Goal: Information Seeking & Learning: Learn about a topic

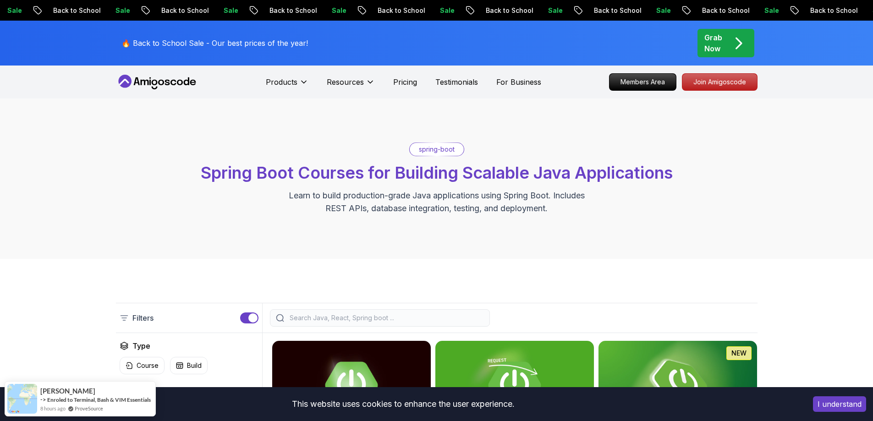
click at [767, 204] on div "spring-boot Spring Boot Courses for Building Scalable Java Applications Learn t…" at bounding box center [436, 179] width 873 height 160
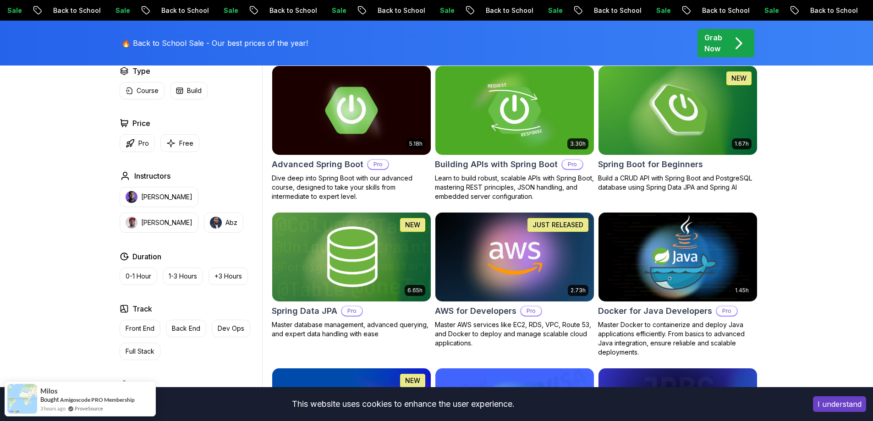
scroll to position [321, 0]
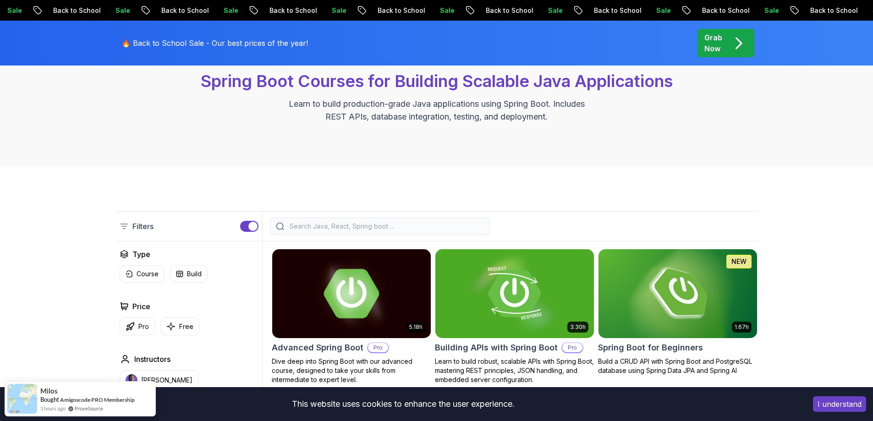
scroll to position [183, 0]
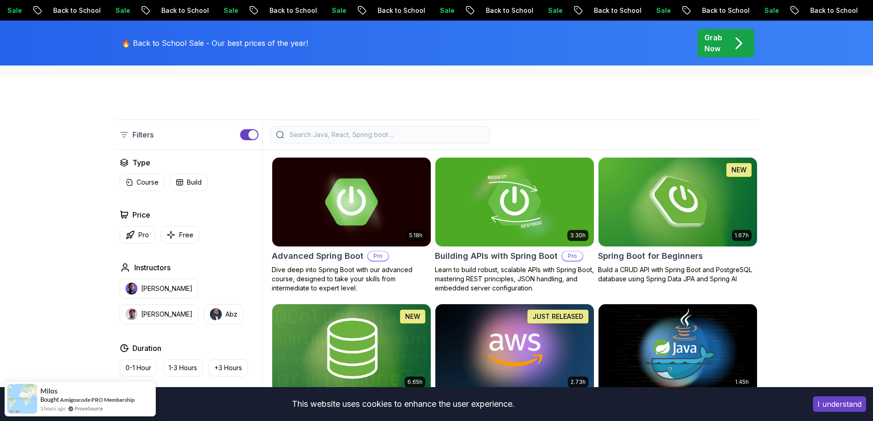
click at [390, 133] on input "search" at bounding box center [386, 134] width 196 height 9
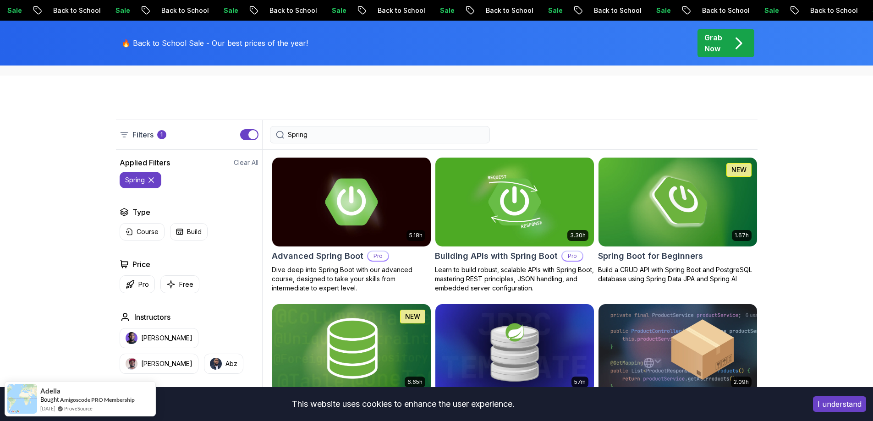
type input "Spring"
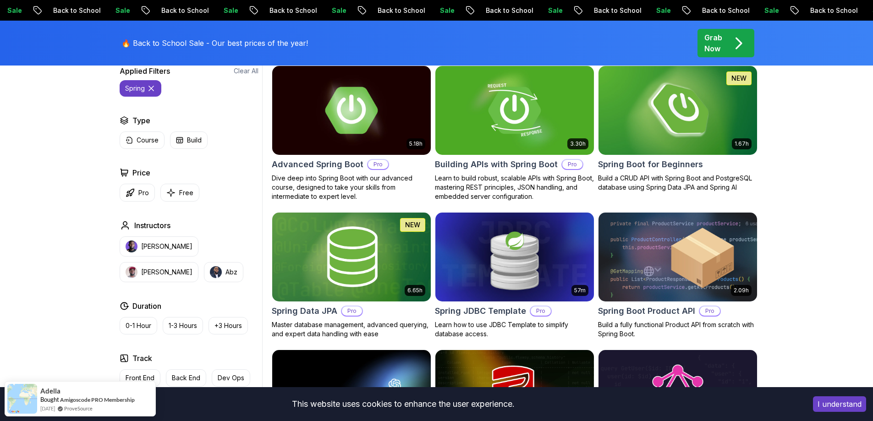
scroll to position [229, 0]
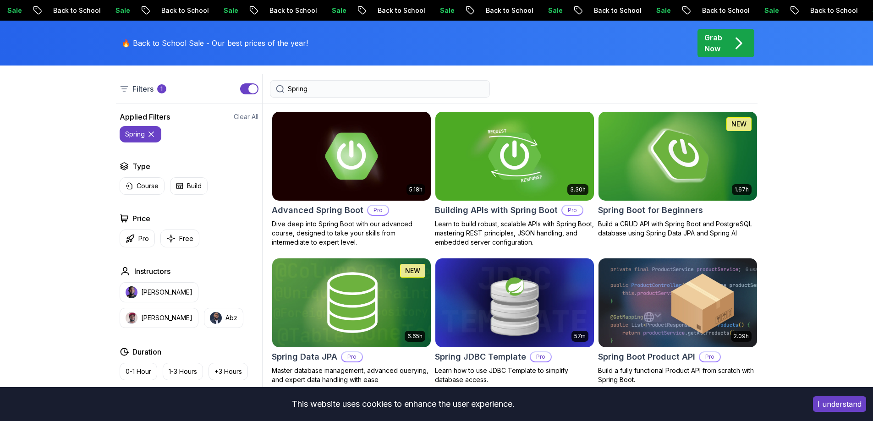
click at [679, 171] on img at bounding box center [678, 156] width 166 height 93
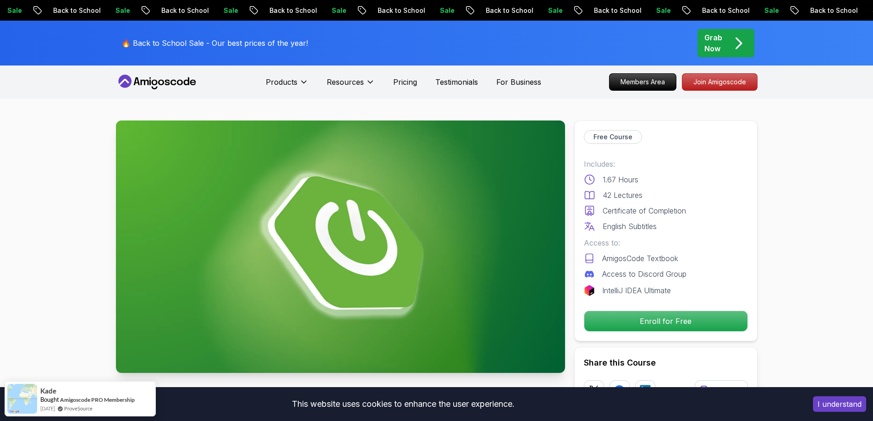
click at [657, 322] on p "Enroll for Free" at bounding box center [666, 321] width 163 height 20
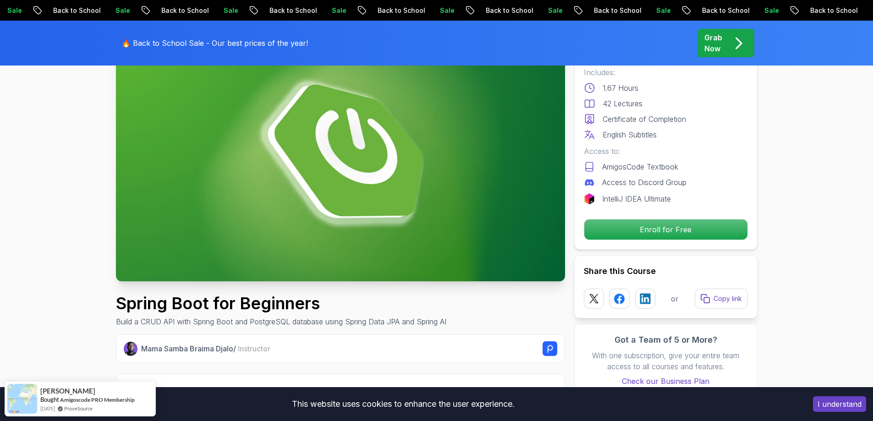
click at [669, 231] on p "Enroll for Free" at bounding box center [666, 230] width 163 height 20
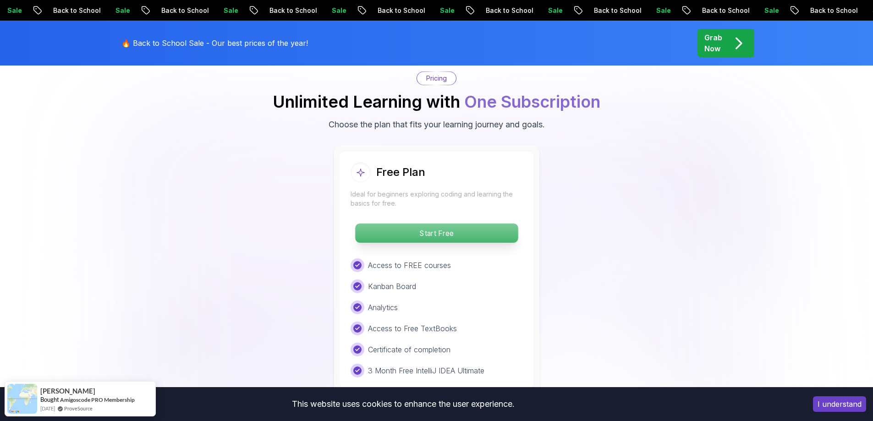
click at [478, 224] on p "Start Free" at bounding box center [436, 233] width 163 height 19
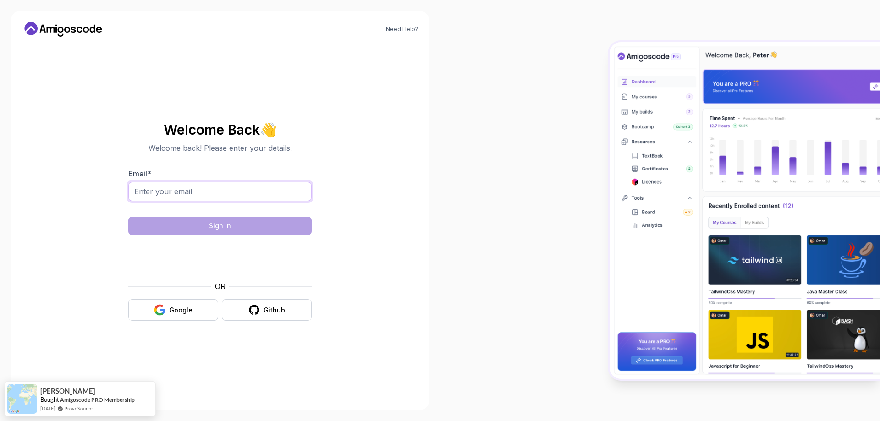
click at [200, 196] on input "Email *" at bounding box center [219, 191] width 183 height 19
type input "sberrios543@gmail.com"
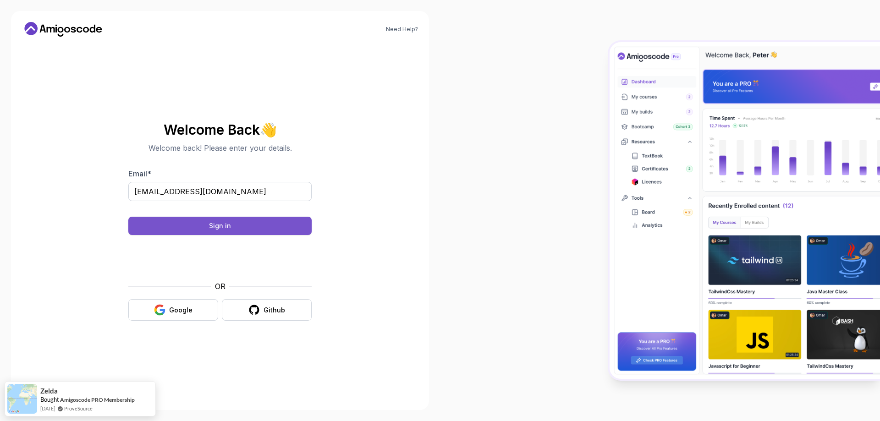
click at [238, 226] on button "Sign in" at bounding box center [219, 226] width 183 height 18
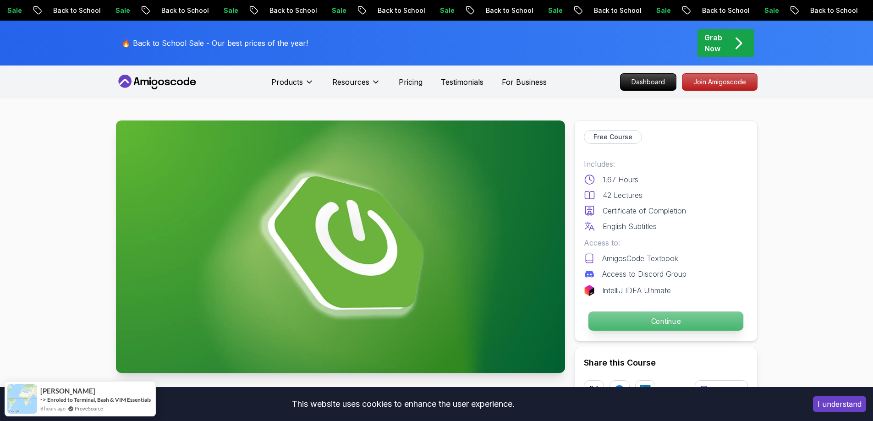
click at [671, 322] on p "Continue" at bounding box center [665, 321] width 155 height 19
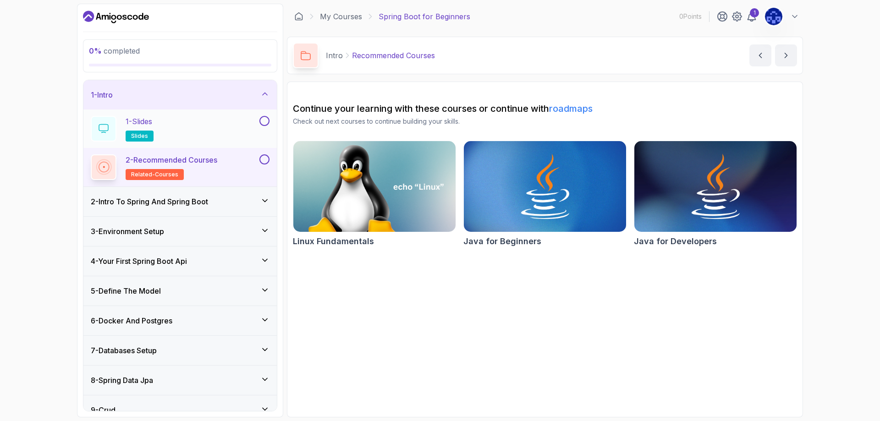
click at [221, 126] on div "1 - Slides slides" at bounding box center [174, 129] width 167 height 26
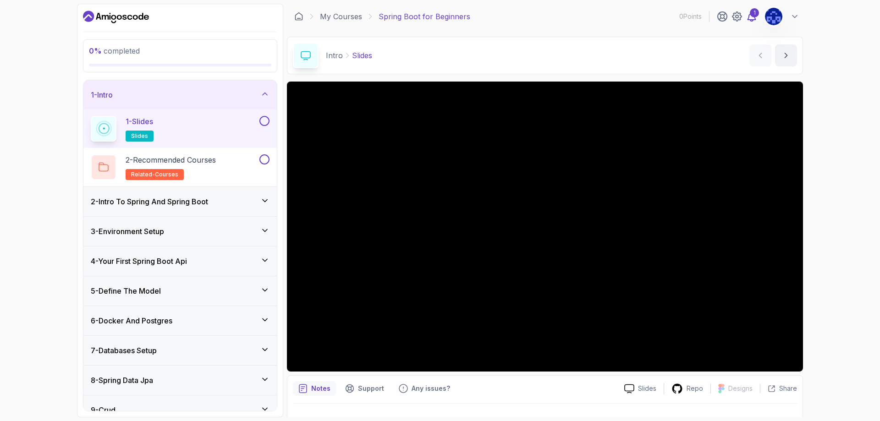
click at [754, 18] on icon at bounding box center [751, 16] width 11 height 11
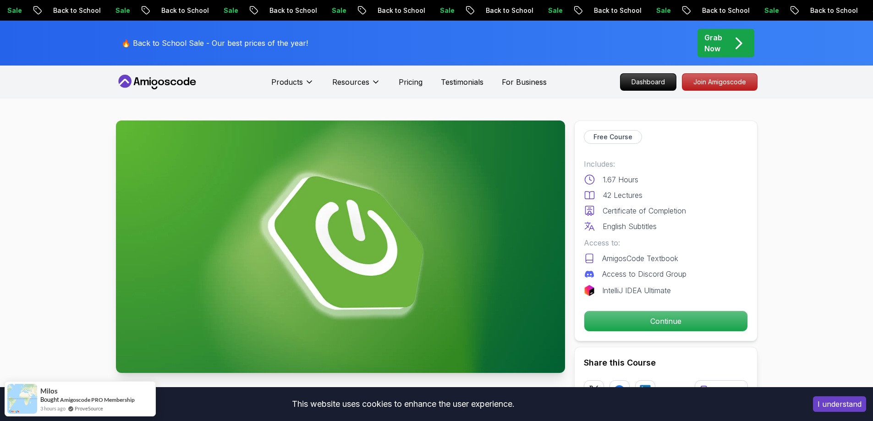
click at [821, 396] on div "I understand" at bounding box center [839, 404] width 67 height 29
click at [834, 404] on button "I understand" at bounding box center [839, 405] width 53 height 16
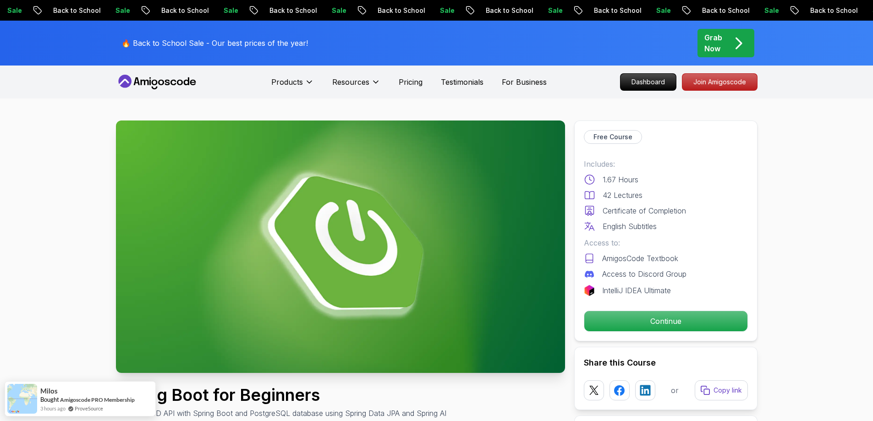
click at [788, 10] on icon "pre-order" at bounding box center [792, 11] width 9 height 10
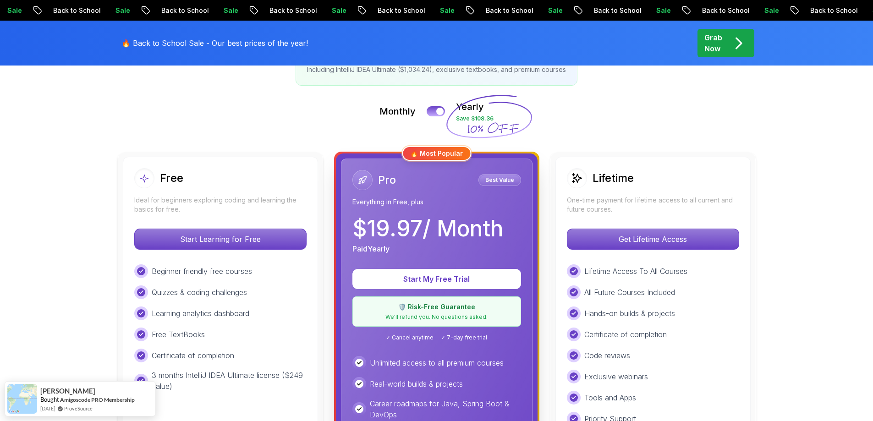
scroll to position [229, 0]
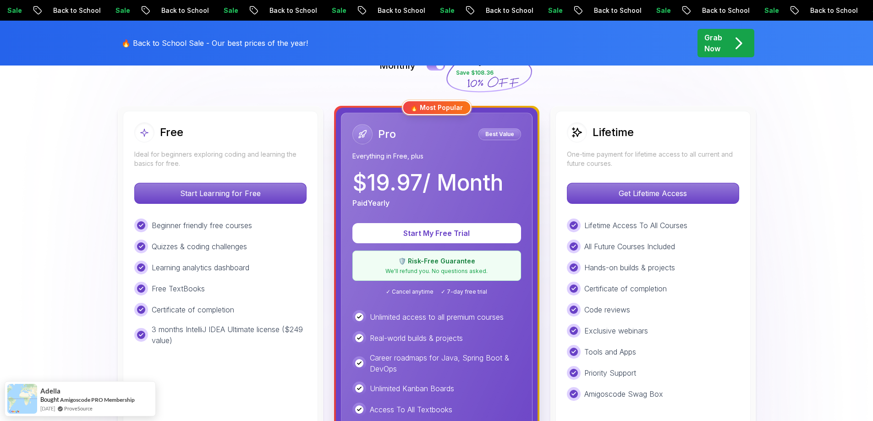
click at [616, 110] on div "Lifetime One-time payment for lifetime access to all current and future courses…" at bounding box center [653, 323] width 205 height 435
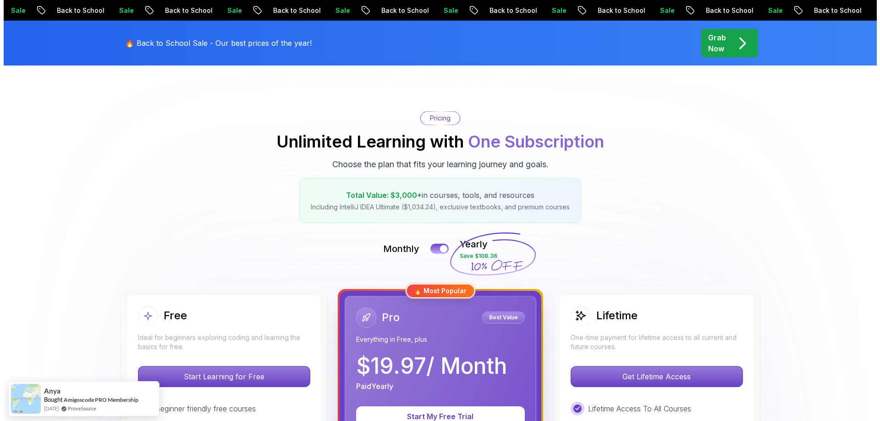
scroll to position [0, 0]
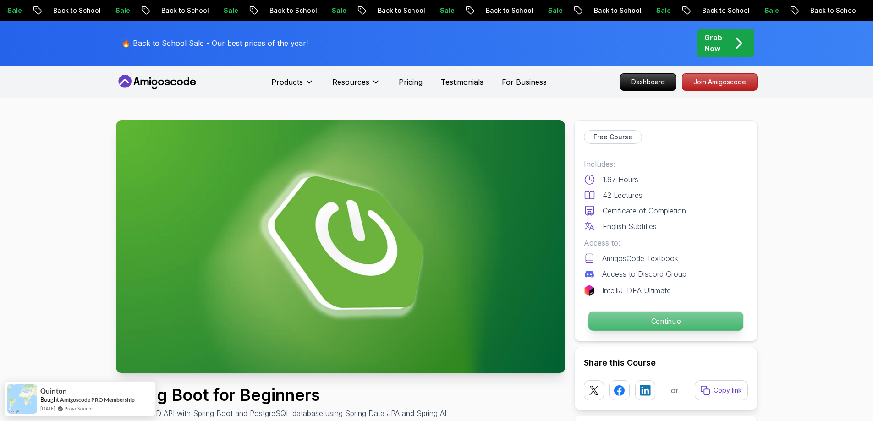
click at [635, 324] on p "Continue" at bounding box center [665, 321] width 155 height 19
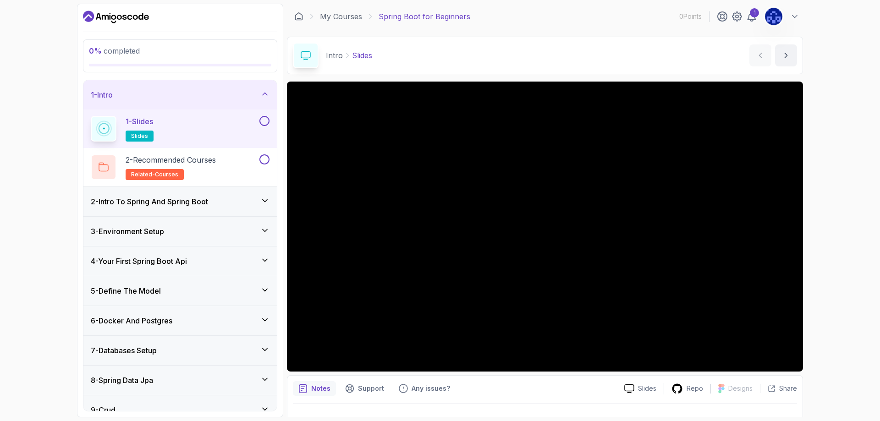
scroll to position [18, 0]
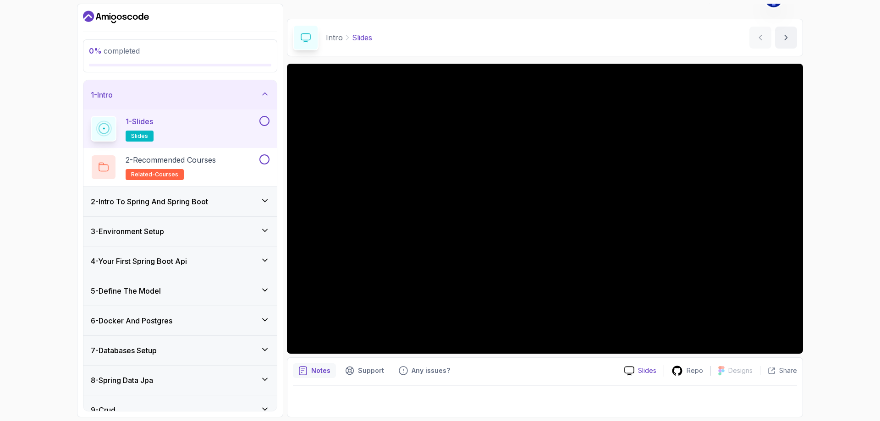
click at [646, 372] on p "Slides" at bounding box center [647, 370] width 18 height 9
click at [215, 207] on div "2 - Intro To Spring And Spring Boot" at bounding box center [179, 201] width 193 height 29
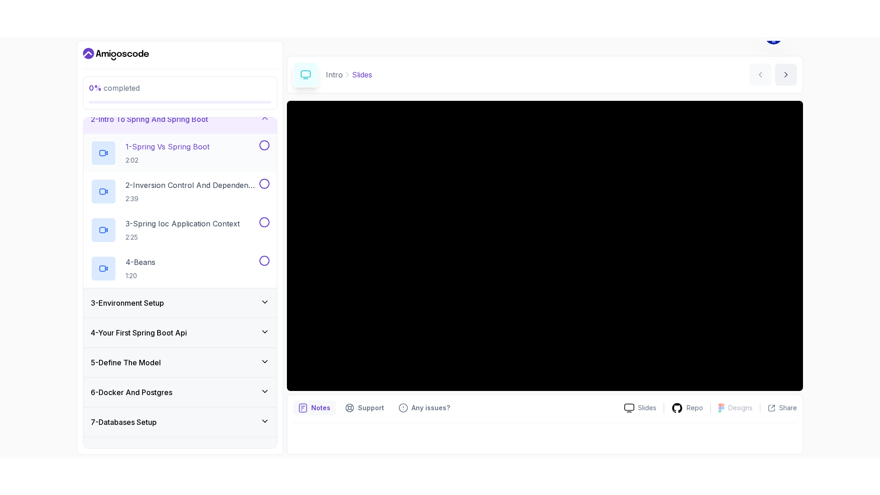
scroll to position [0, 0]
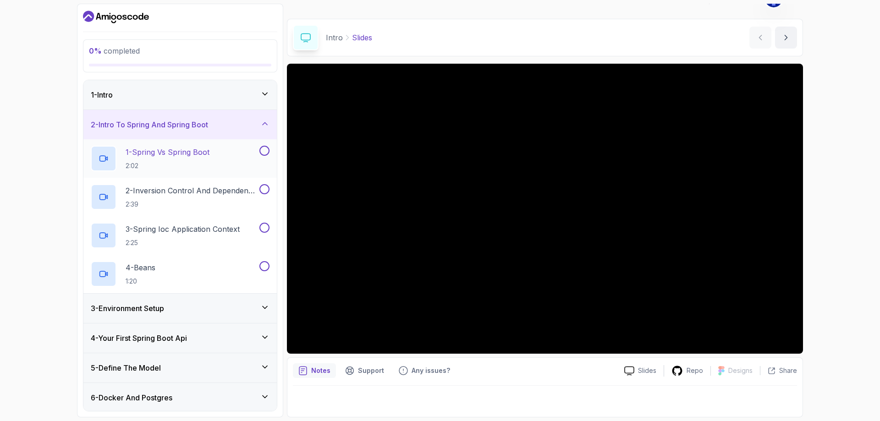
click at [205, 160] on h2 "1 - Spring Vs Spring Boot 2:02" at bounding box center [168, 159] width 84 height 24
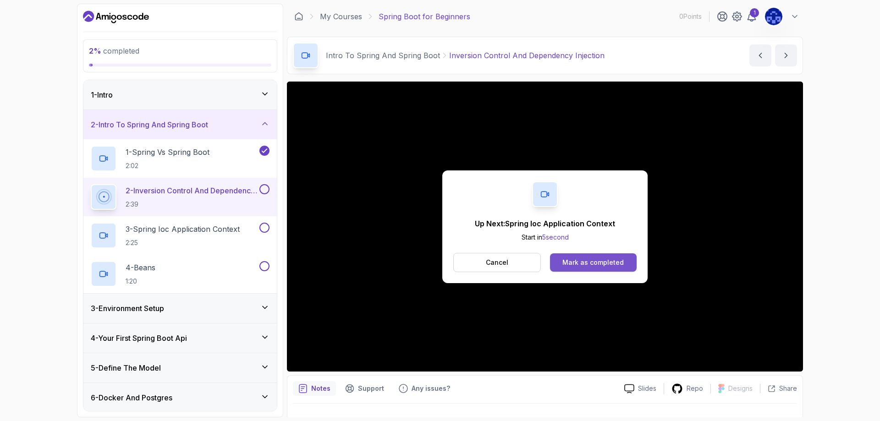
click at [578, 261] on div "Mark as completed" at bounding box center [593, 262] width 61 height 9
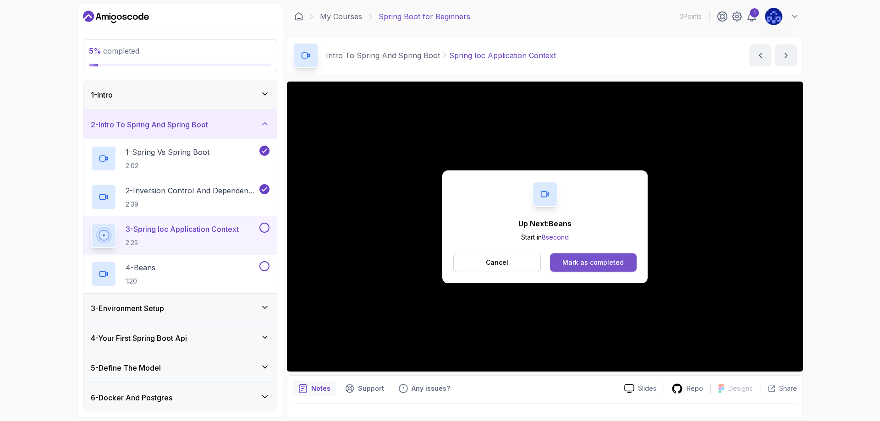
click at [604, 265] on div "Mark as completed" at bounding box center [593, 262] width 61 height 9
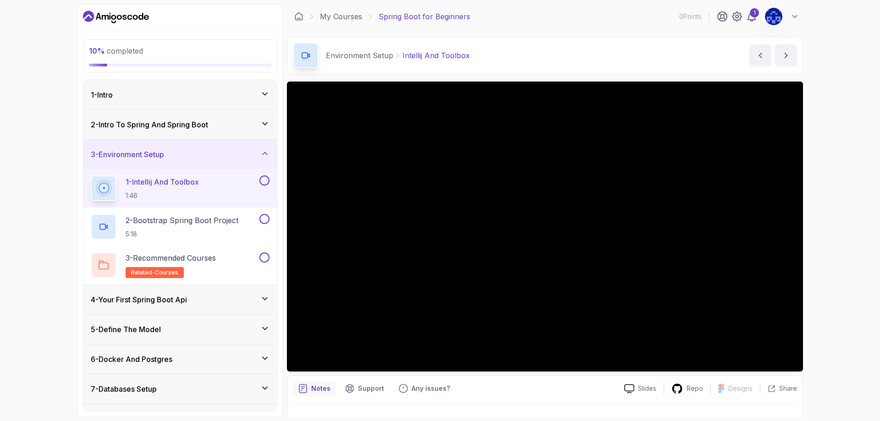
click at [261, 124] on icon at bounding box center [264, 123] width 9 height 9
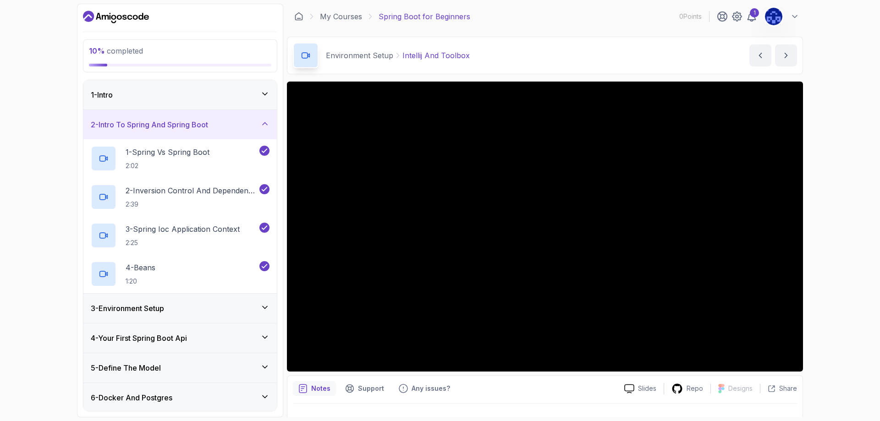
click at [269, 127] on icon at bounding box center [264, 123] width 9 height 9
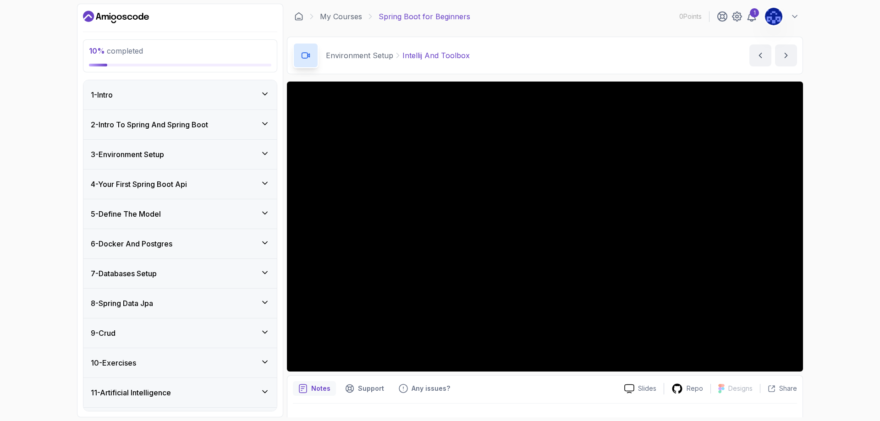
click at [266, 155] on icon at bounding box center [264, 153] width 9 height 9
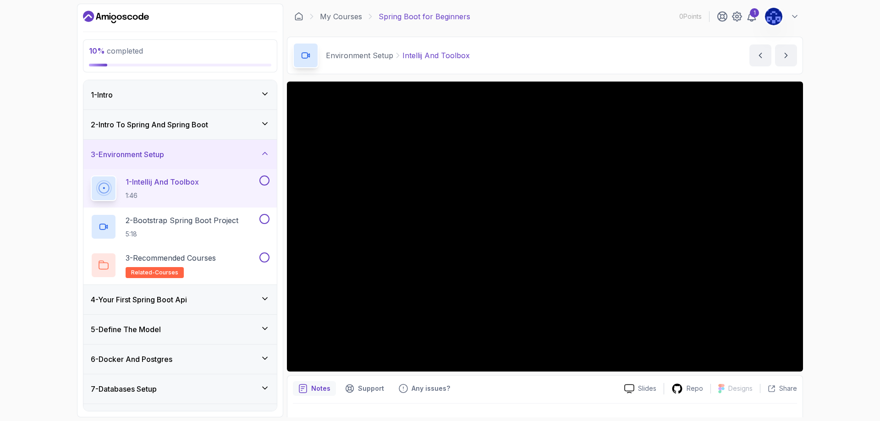
click at [265, 130] on div "2 - Intro To Spring And Spring Boot" at bounding box center [179, 124] width 193 height 29
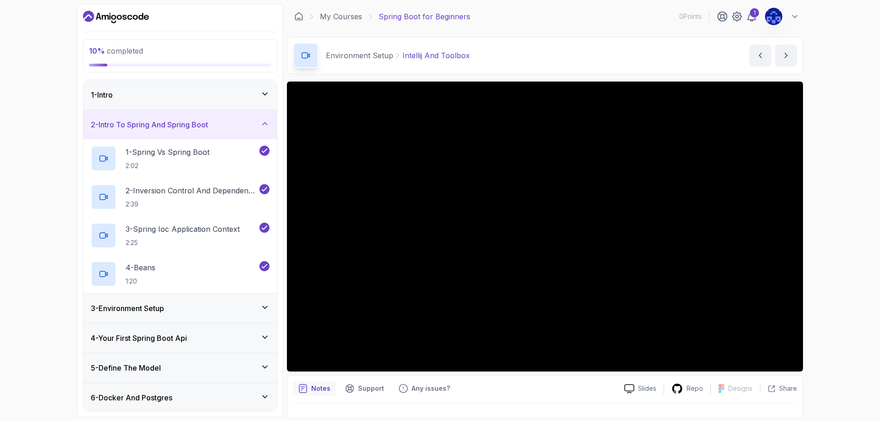
click at [268, 106] on div "1 - Intro" at bounding box center [179, 94] width 193 height 29
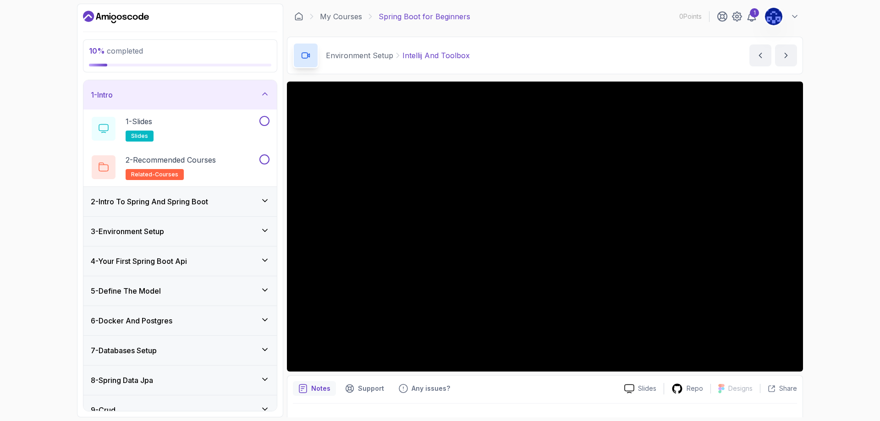
click at [267, 99] on div "1 - Intro" at bounding box center [180, 94] width 179 height 11
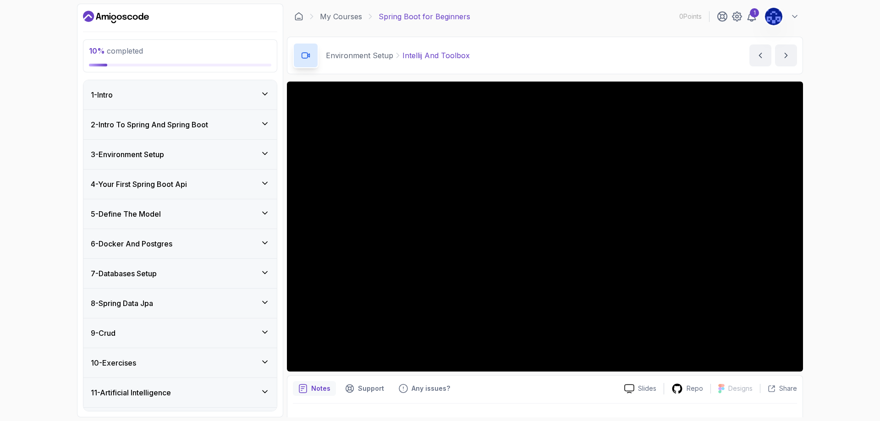
click at [266, 149] on icon at bounding box center [264, 153] width 9 height 9
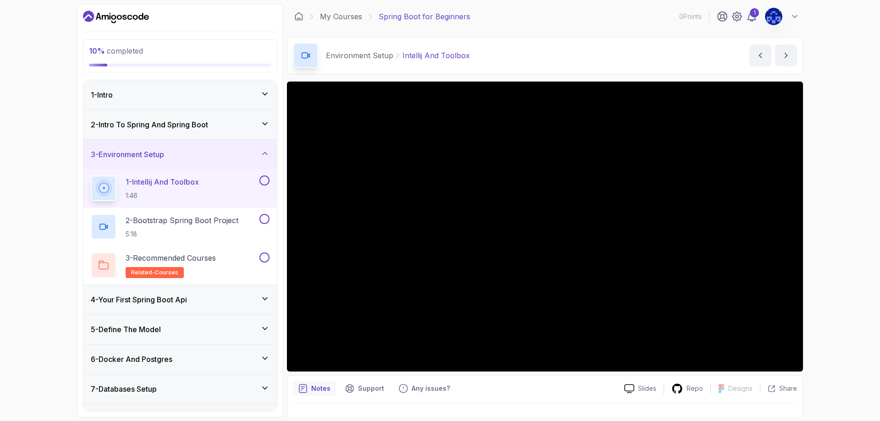
click at [264, 180] on button at bounding box center [265, 181] width 10 height 10
click at [221, 225] on p "2 - Bootstrap Spring Boot Project" at bounding box center [182, 220] width 113 height 11
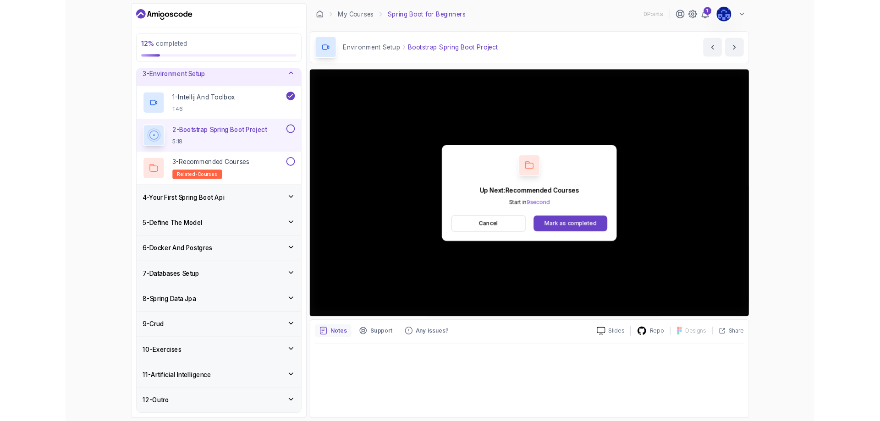
scroll to position [92, 0]
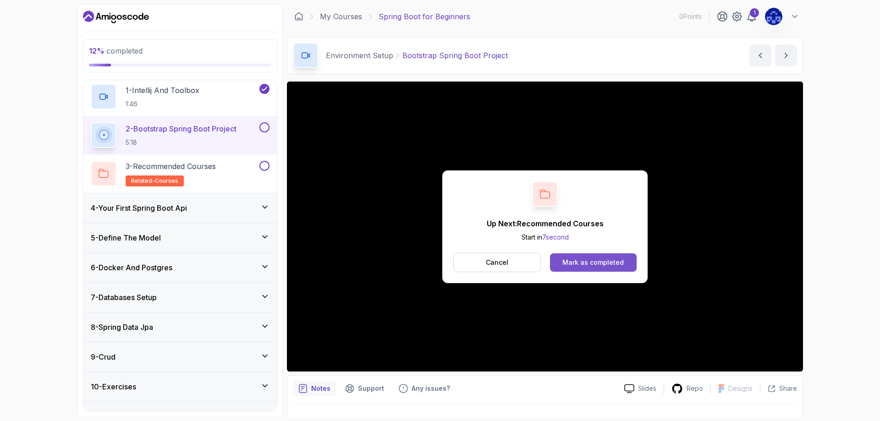
click at [589, 259] on div "Mark as completed" at bounding box center [593, 262] width 61 height 9
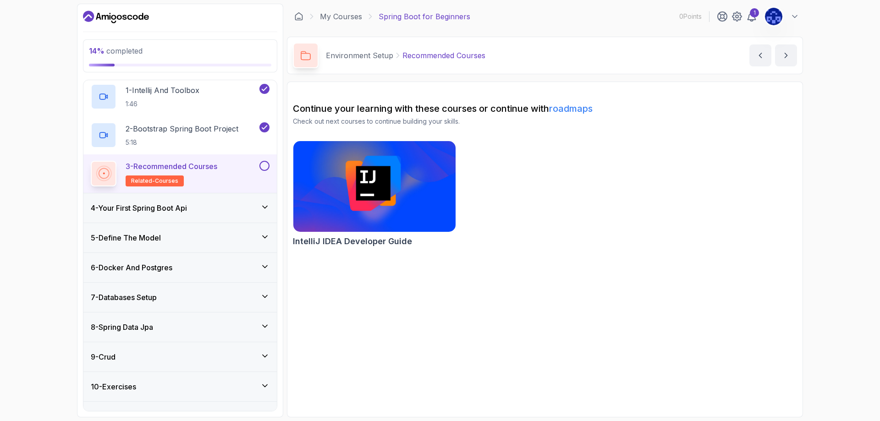
click at [265, 207] on icon at bounding box center [264, 207] width 9 height 9
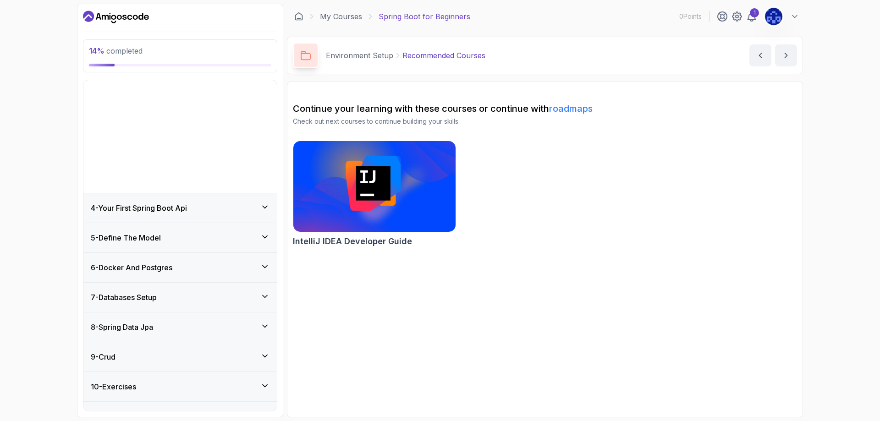
scroll to position [26, 0]
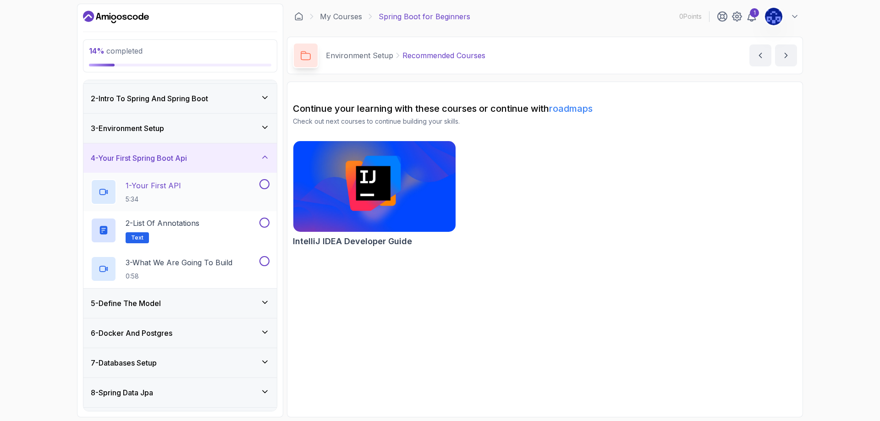
click at [229, 192] on div "1 - Your First API 5:34" at bounding box center [174, 192] width 167 height 26
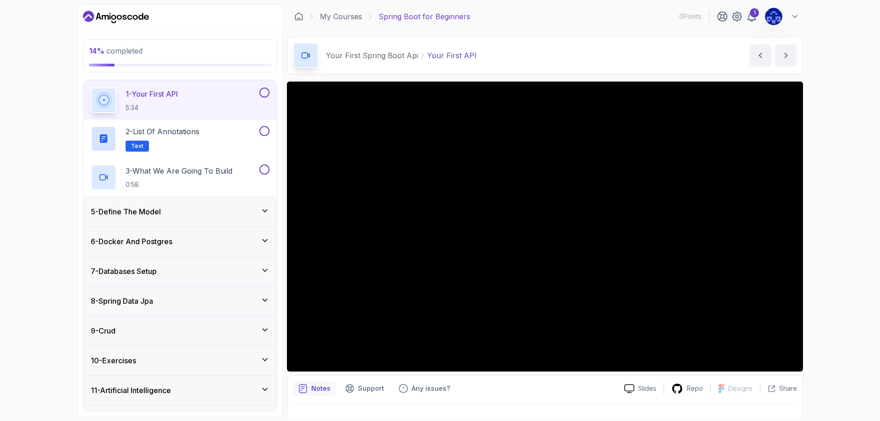
scroll to position [142, 0]
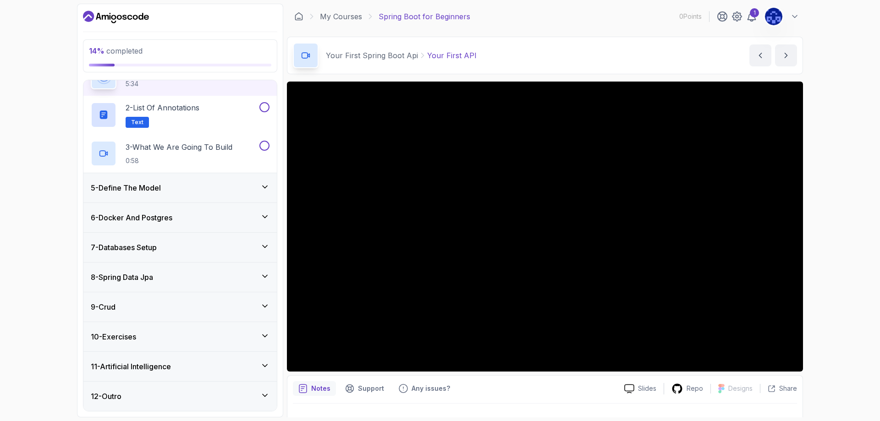
click at [192, 312] on div "9 - Crud" at bounding box center [180, 307] width 179 height 11
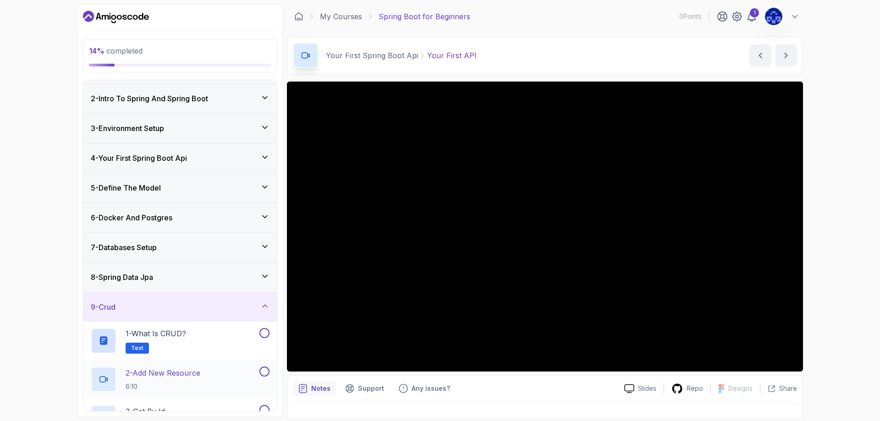
scroll to position [118, 0]
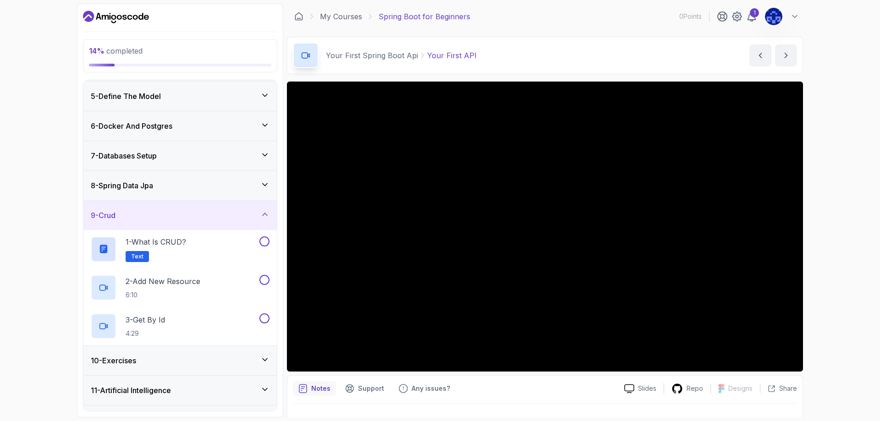
click at [44, 173] on div "14 % completed 1 - Intro 2 - Intro To Spring And Spring Boot 3 - Environment Se…" at bounding box center [440, 210] width 880 height 421
click at [825, 66] on div "14 % completed 1 - Intro 2 - Intro To Spring And Spring Boot 3 - Environment Se…" at bounding box center [440, 210] width 880 height 421
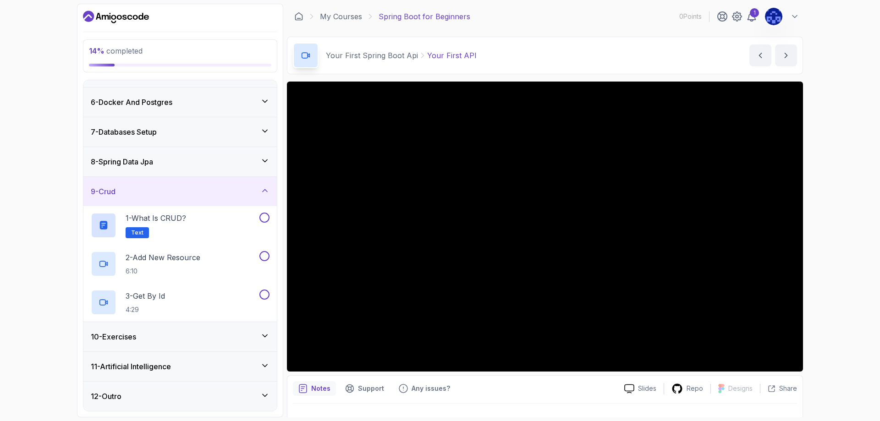
scroll to position [0, 0]
